Goal: Task Accomplishment & Management: Use online tool/utility

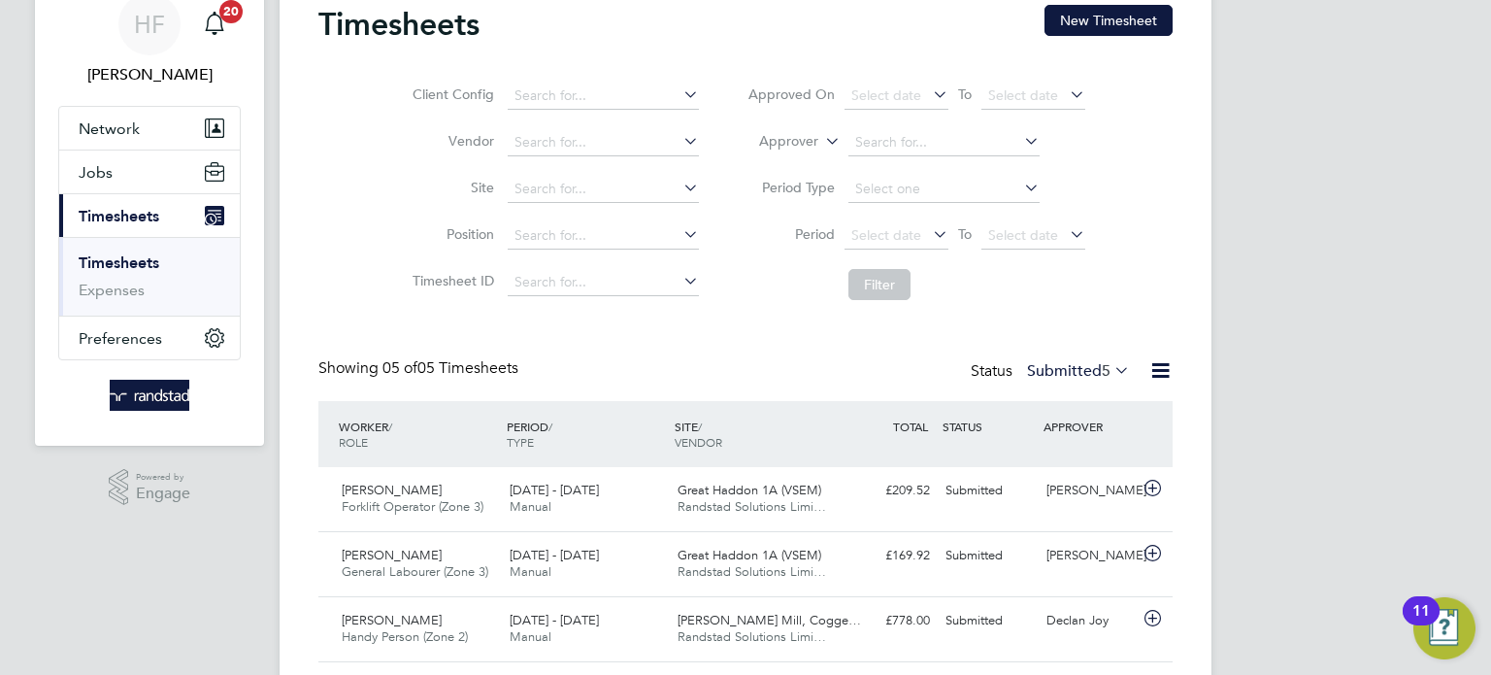
click at [121, 259] on link "Timesheets" at bounding box center [119, 262] width 81 height 18
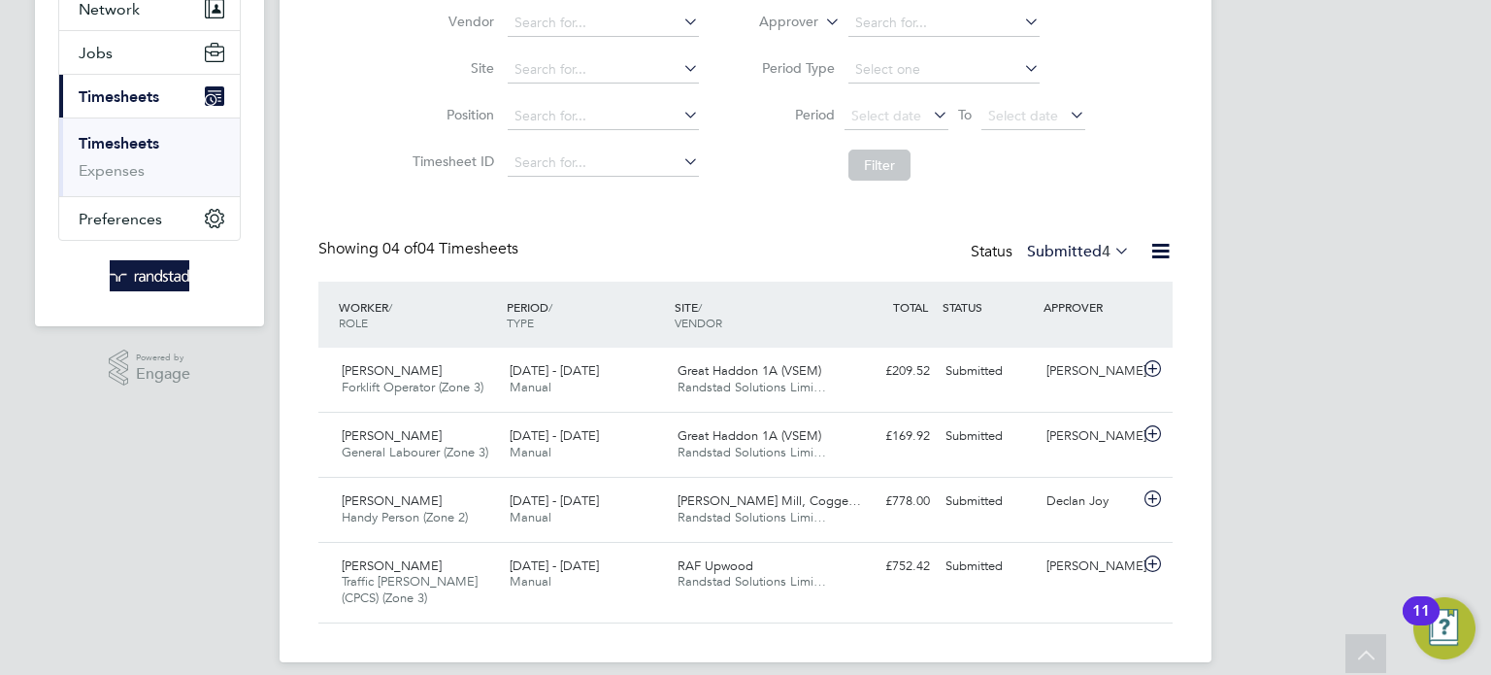
scroll to position [188, 0]
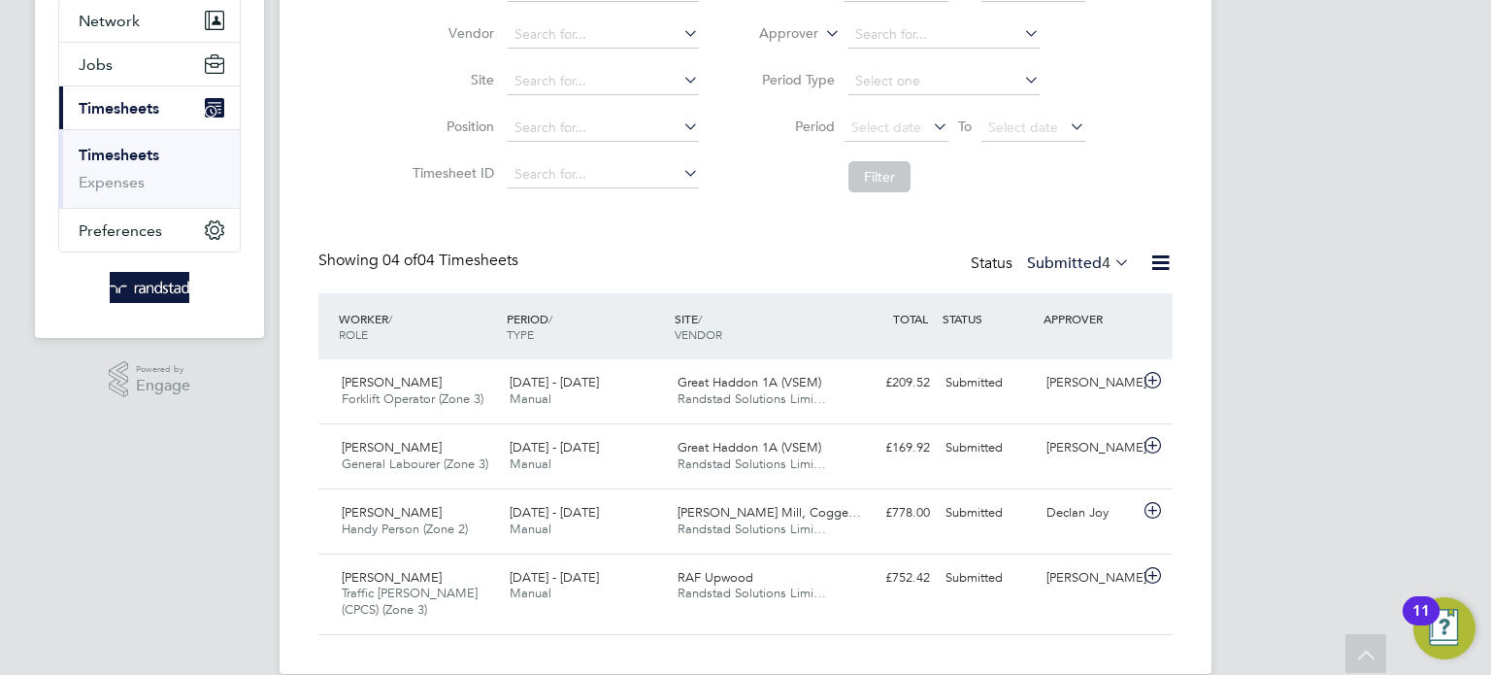
click at [137, 152] on link "Timesheets" at bounding box center [119, 155] width 81 height 18
